Goal: Task Accomplishment & Management: Use online tool/utility

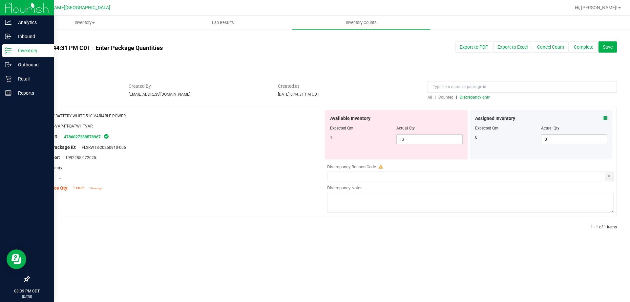
click at [27, 53] on p "Inventory" at bounding box center [30, 51] width 39 height 8
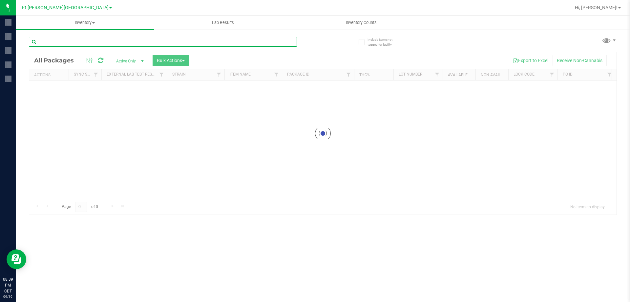
click at [112, 42] on input "text" at bounding box center [163, 42] width 268 height 10
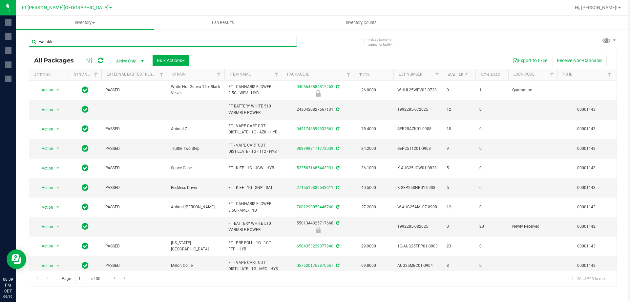
type input "variable"
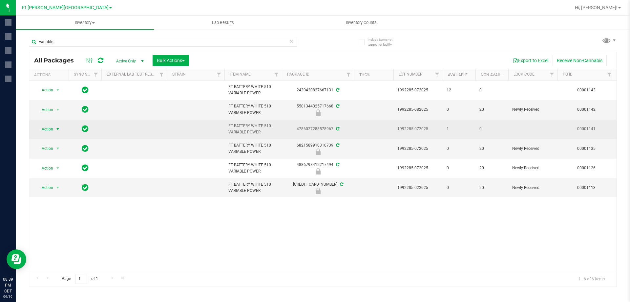
click at [54, 127] on span "select" at bounding box center [58, 128] width 8 height 9
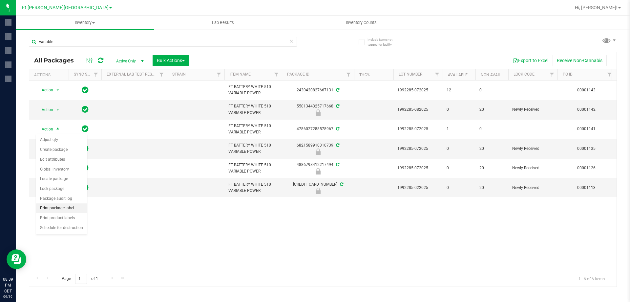
click at [69, 210] on li "Print package label" at bounding box center [61, 208] width 51 height 10
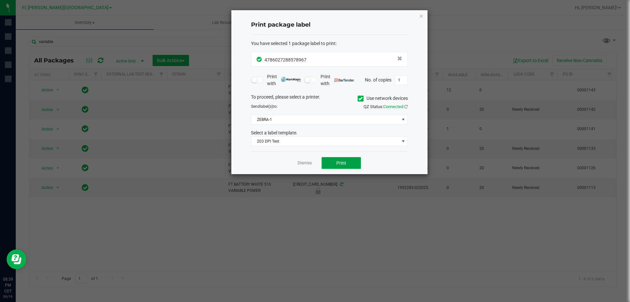
click at [344, 161] on span "Print" at bounding box center [341, 162] width 10 height 5
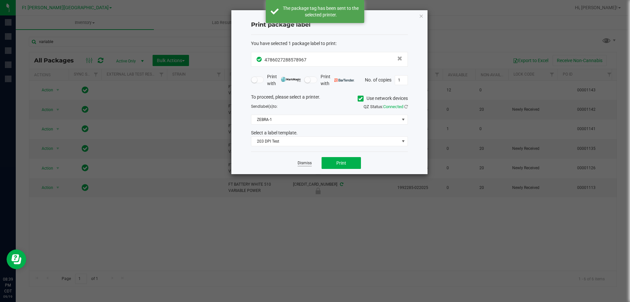
click at [310, 163] on link "Dismiss" at bounding box center [305, 163] width 14 height 6
